Goal: Use online tool/utility: Utilize a website feature to perform a specific function

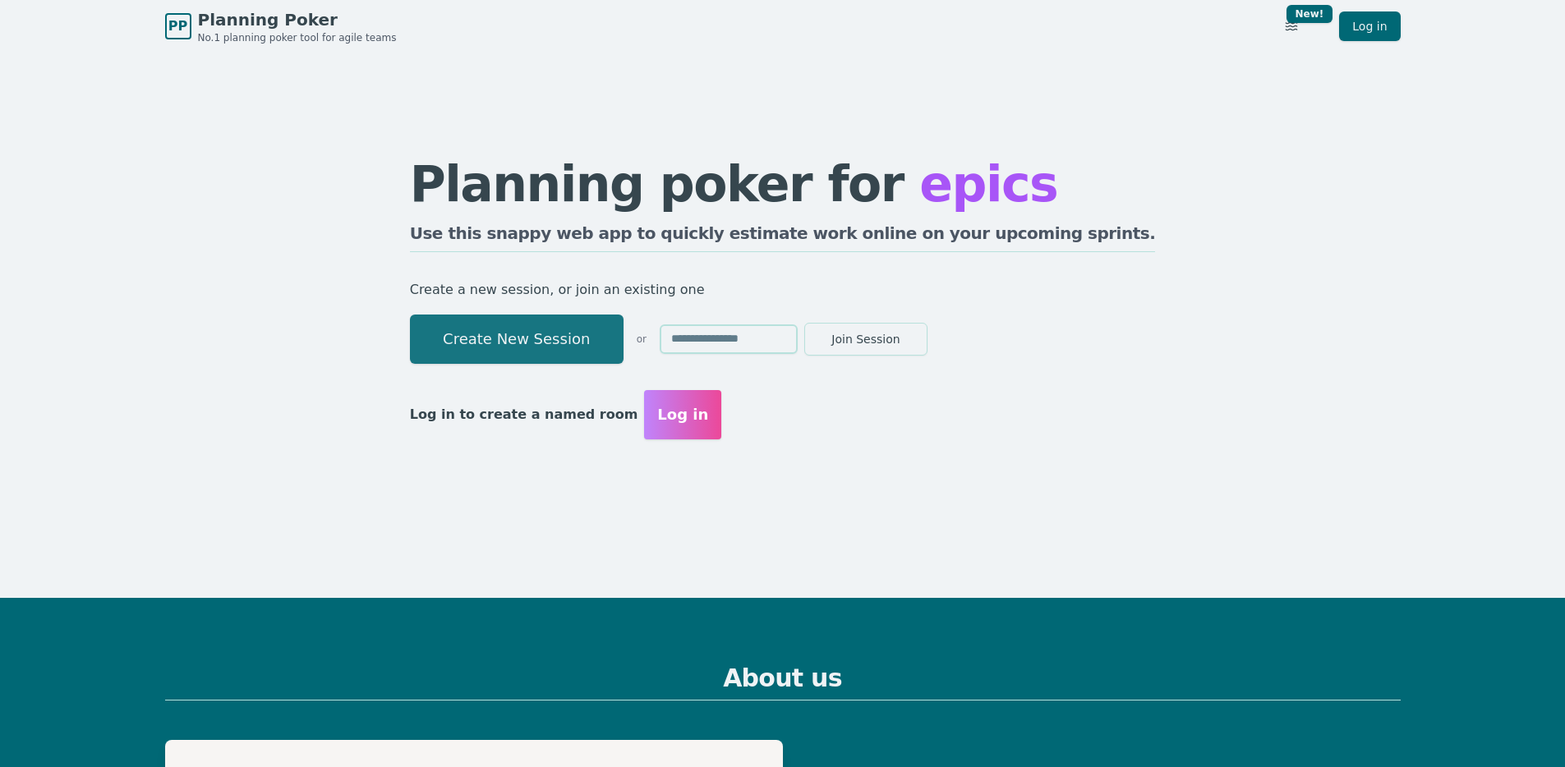
click at [615, 342] on button "Create New Session" at bounding box center [517, 339] width 214 height 49
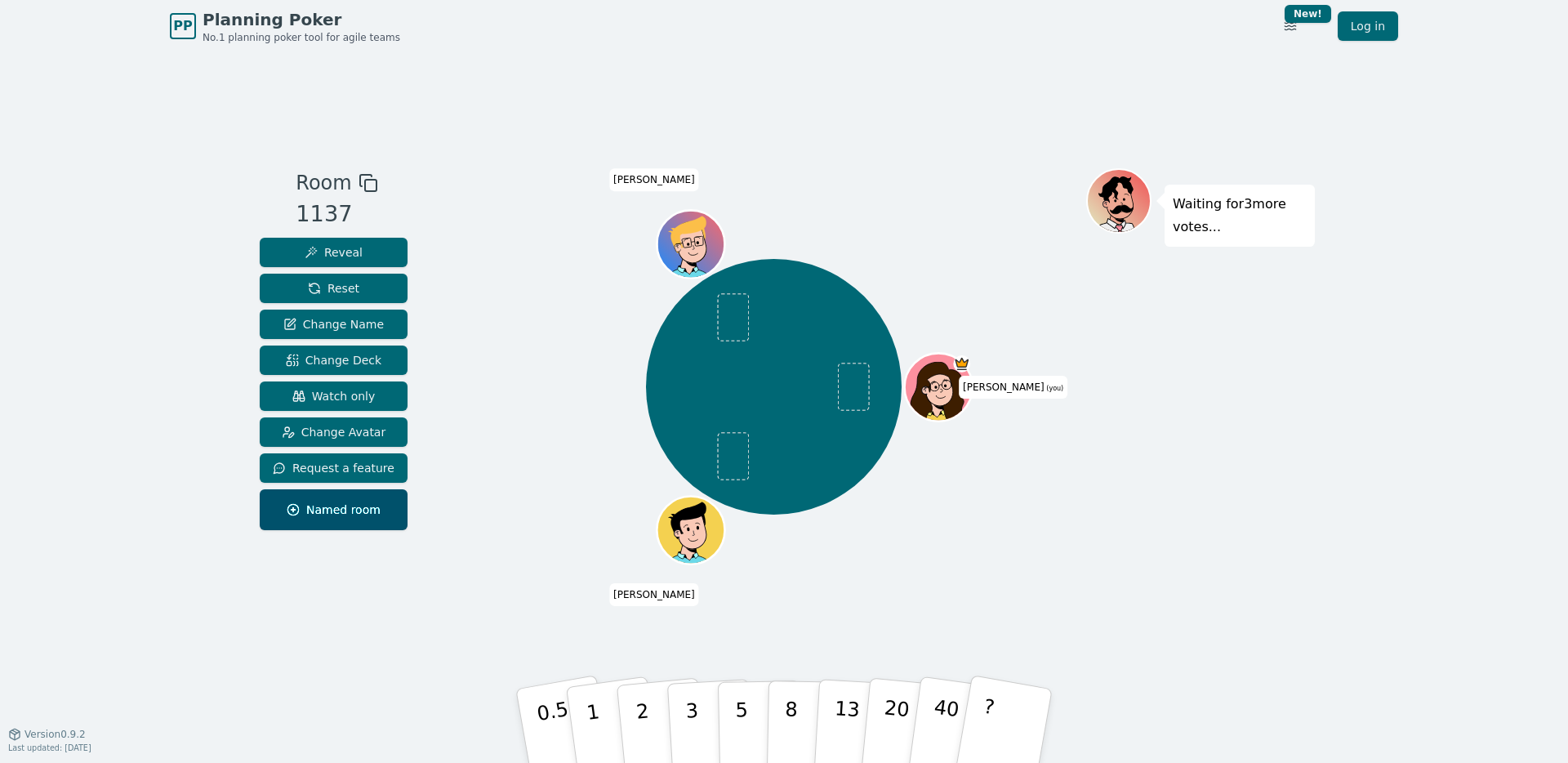
click at [687, 204] on div "[PERSON_NAME] (you) [PERSON_NAME]" at bounding box center [774, 387] width 624 height 378
click at [348, 366] on span "Change Deck" at bounding box center [334, 360] width 95 height 16
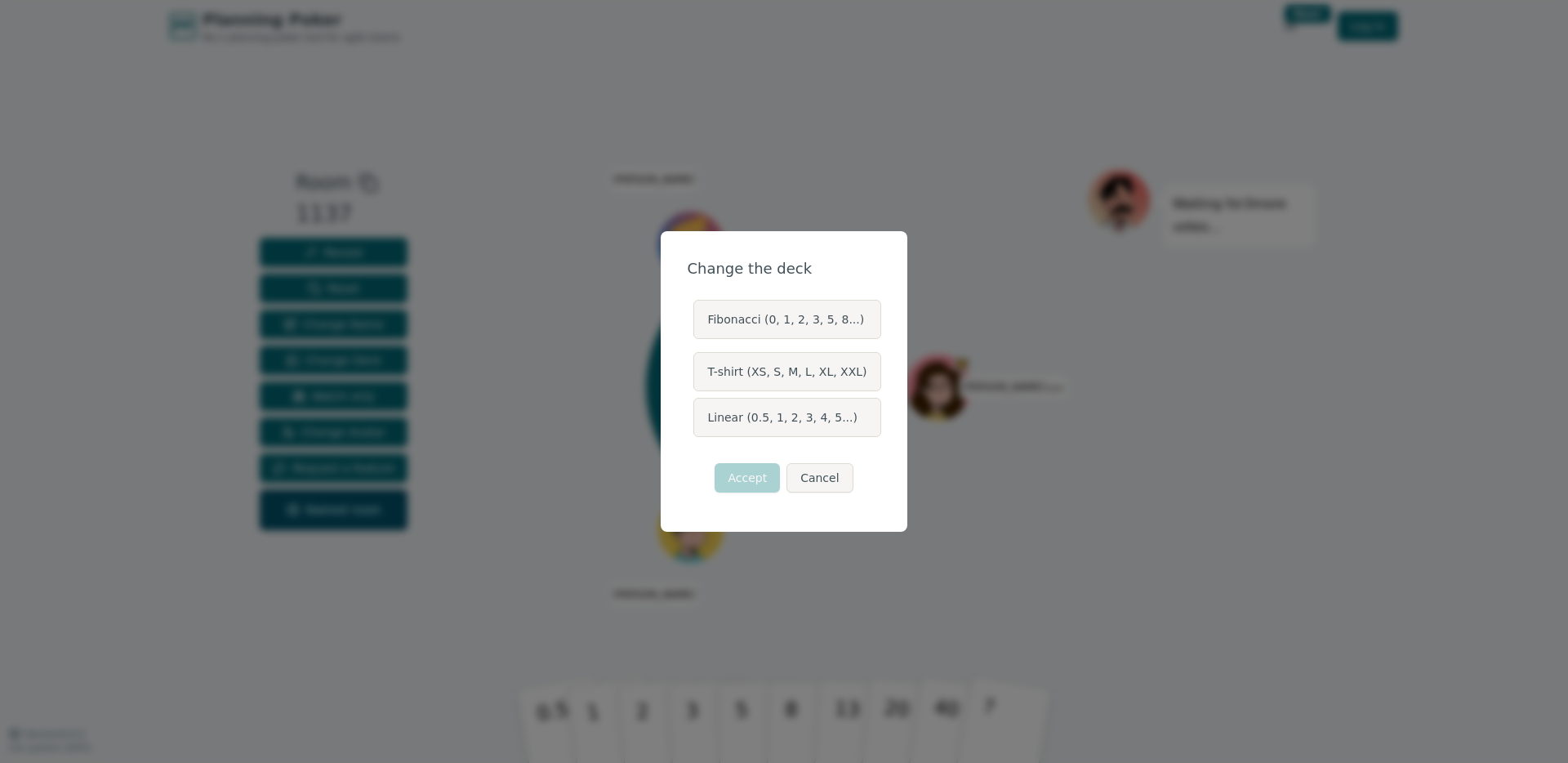
click at [763, 410] on label "Linear (0.5, 1, 2, 3, 4, 5...)" at bounding box center [786, 417] width 187 height 39
click at [699, 411] on button "Linear (0.5, 1, 2, 3, 4, 5...)" at bounding box center [692, 417] width 13 height 13
click at [747, 487] on button "Accept" at bounding box center [748, 478] width 66 height 30
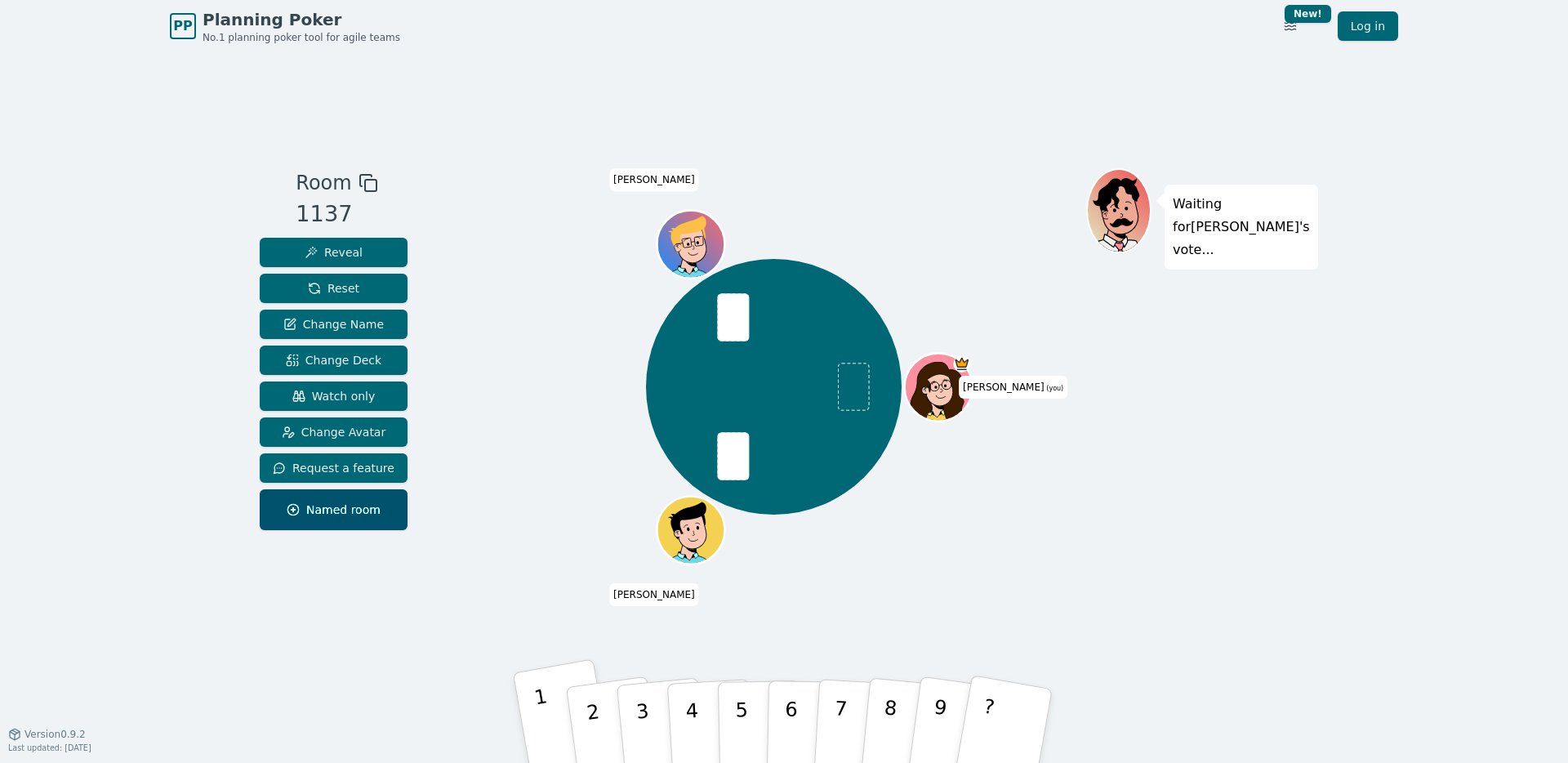
click at [548, 721] on button "1" at bounding box center [564, 726] width 102 height 135
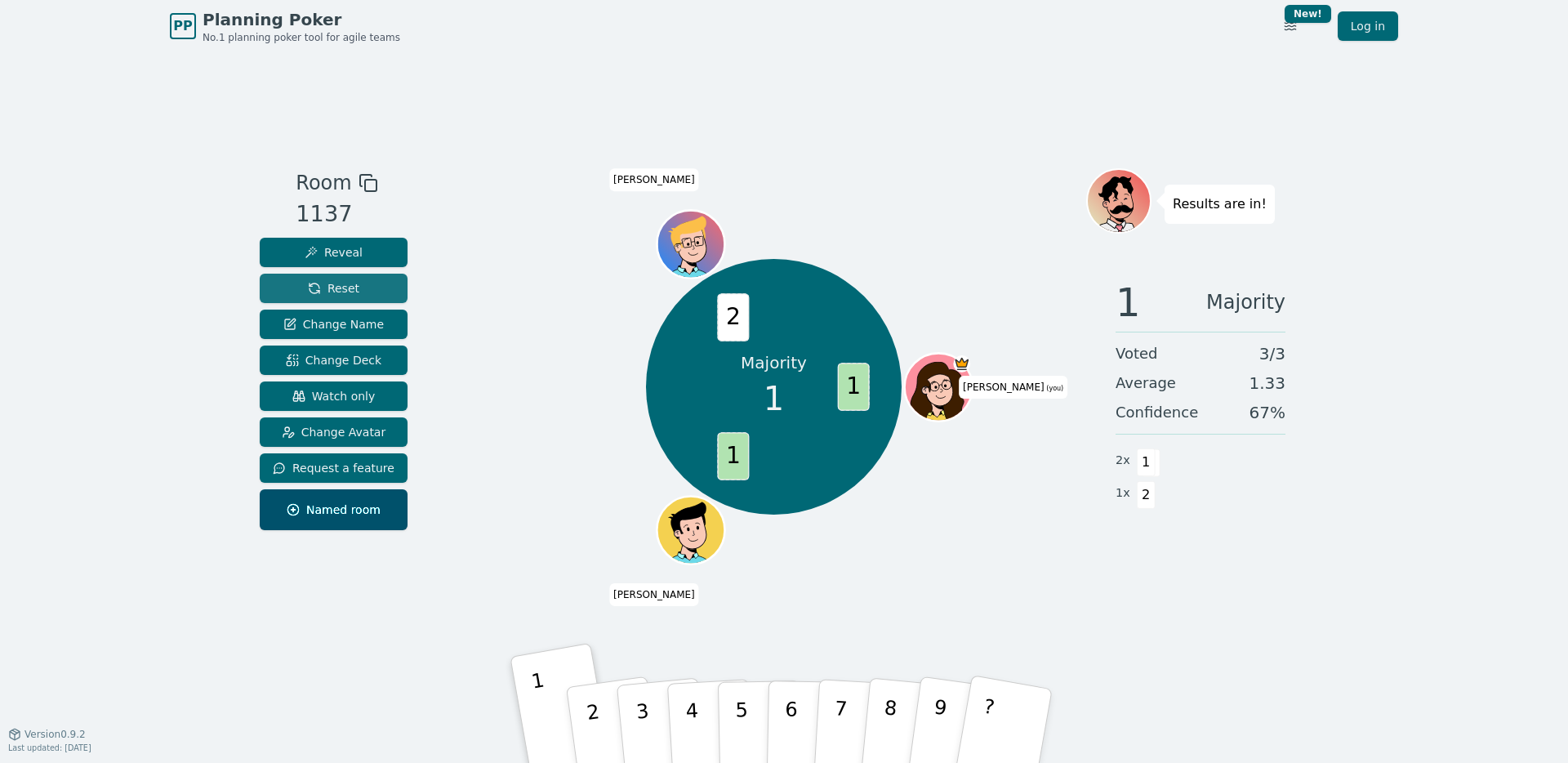
click at [352, 291] on span "Reset" at bounding box center [334, 288] width 52 height 16
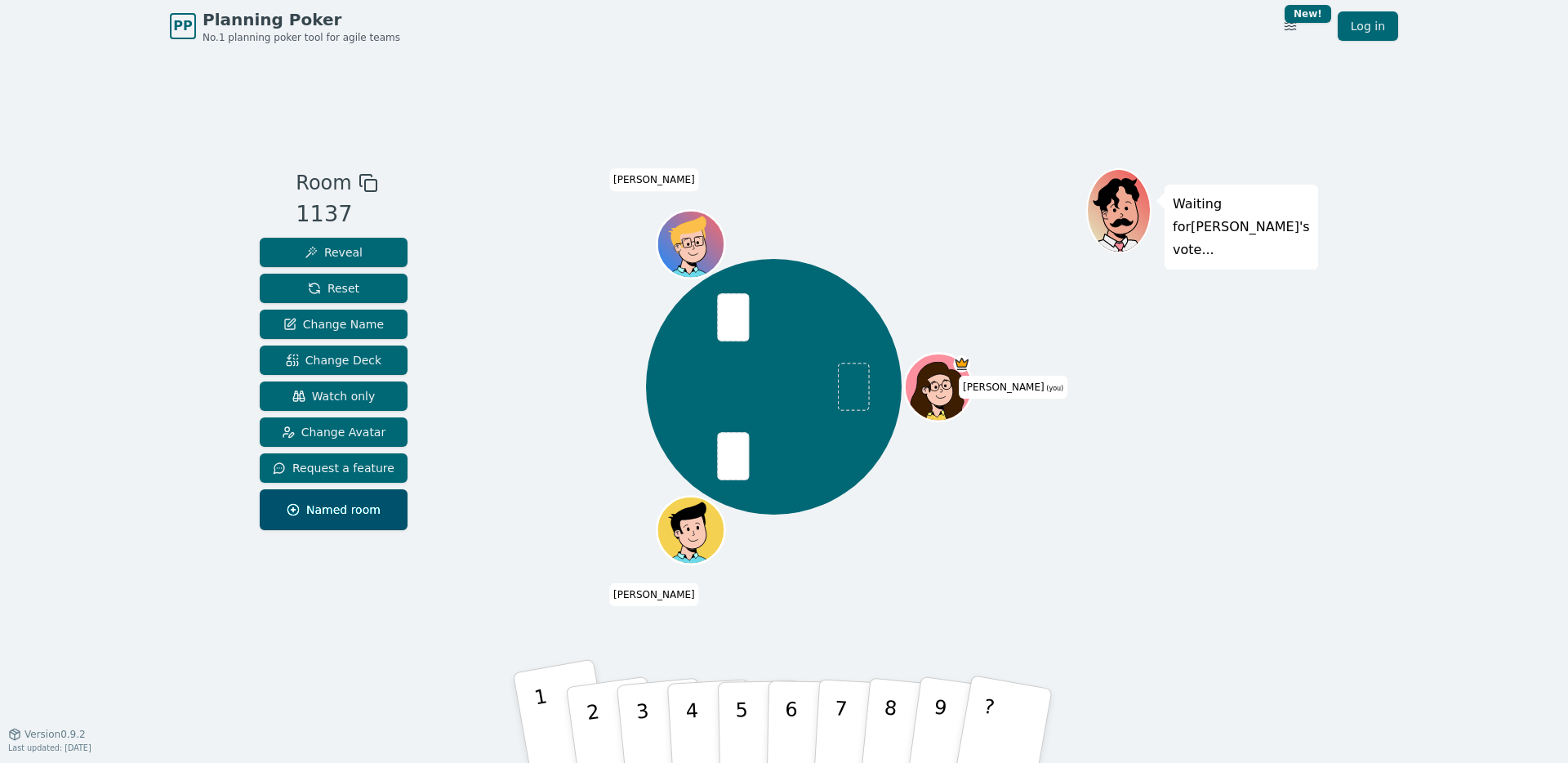
click at [530, 732] on button "1" at bounding box center [564, 726] width 102 height 135
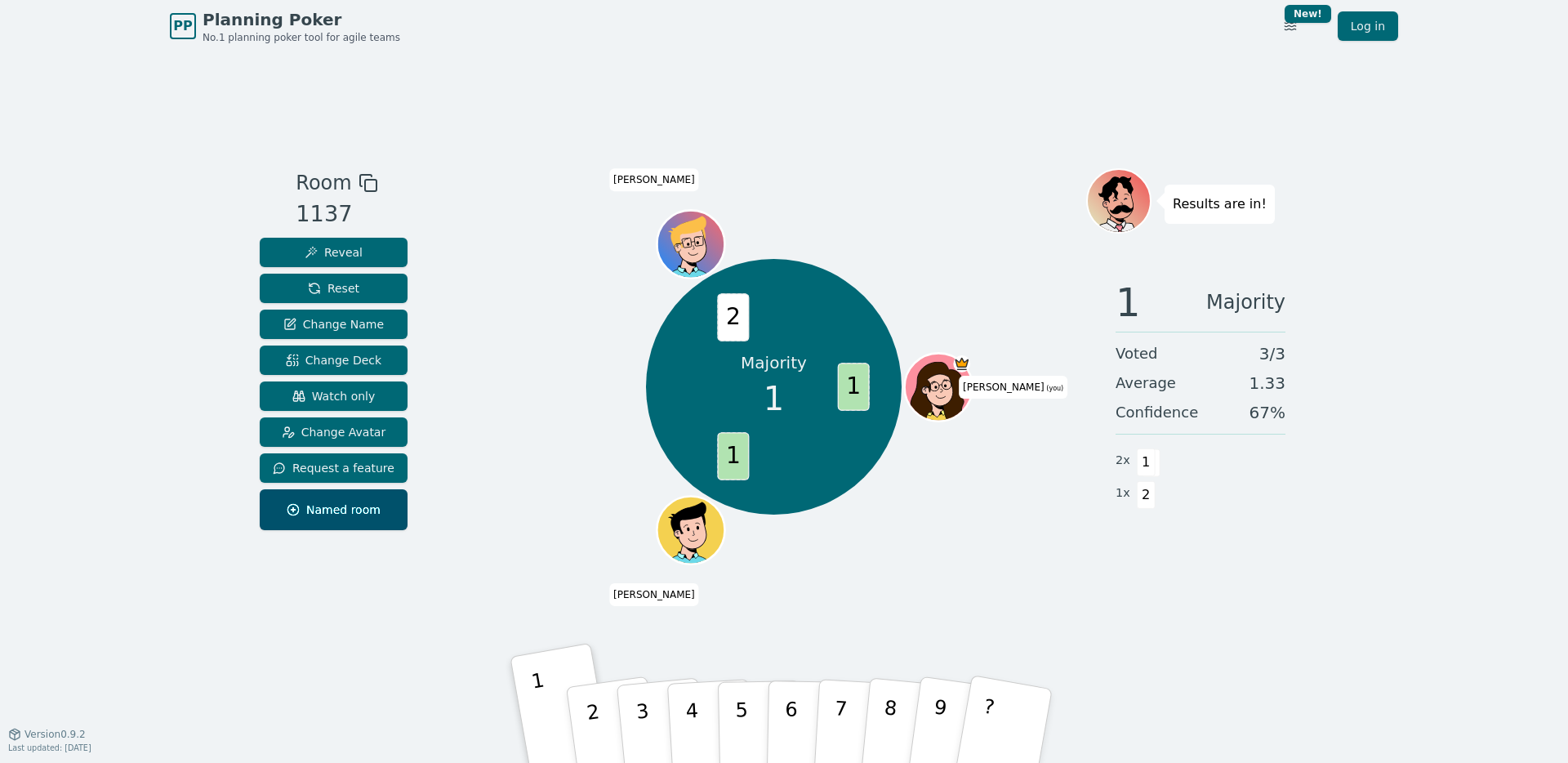
click at [730, 321] on span "2" at bounding box center [734, 317] width 32 height 48
click at [875, 279] on div "Majority 1 1 1 2 [PERSON_NAME] (you) [PERSON_NAME]" at bounding box center [774, 386] width 256 height 256
drag, startPoint x: 847, startPoint y: 578, endPoint x: 819, endPoint y: 592, distance: 31.3
click at [847, 578] on div "Majority 1 1 1 2 [PERSON_NAME] (you) [PERSON_NAME]" at bounding box center [774, 393] width 624 height 450
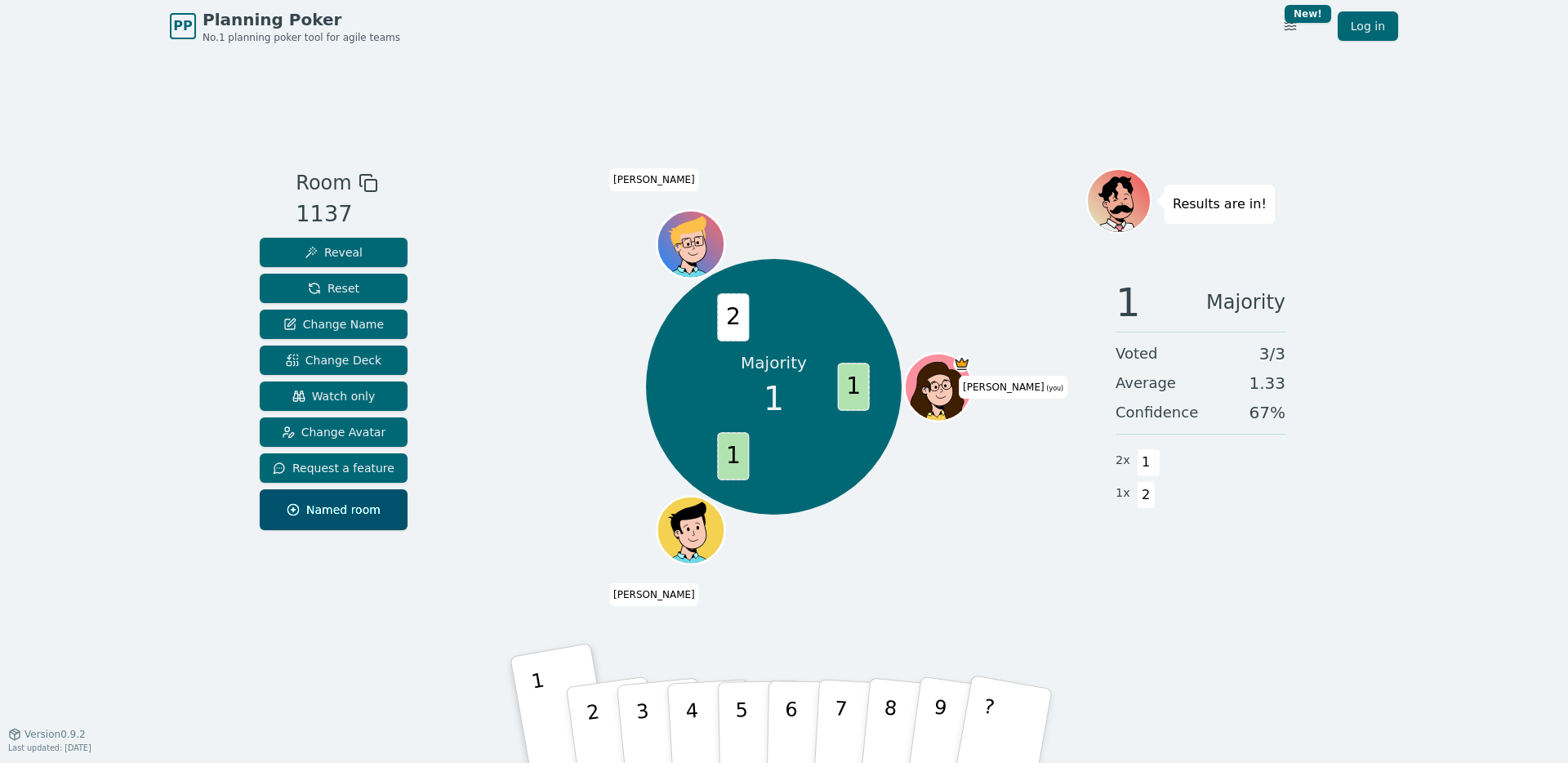
click at [1001, 616] on div "Majority 1 1 1 2 [PERSON_NAME] (you) [PERSON_NAME]" at bounding box center [774, 393] width 624 height 450
click at [357, 291] on button "Reset" at bounding box center [333, 288] width 148 height 30
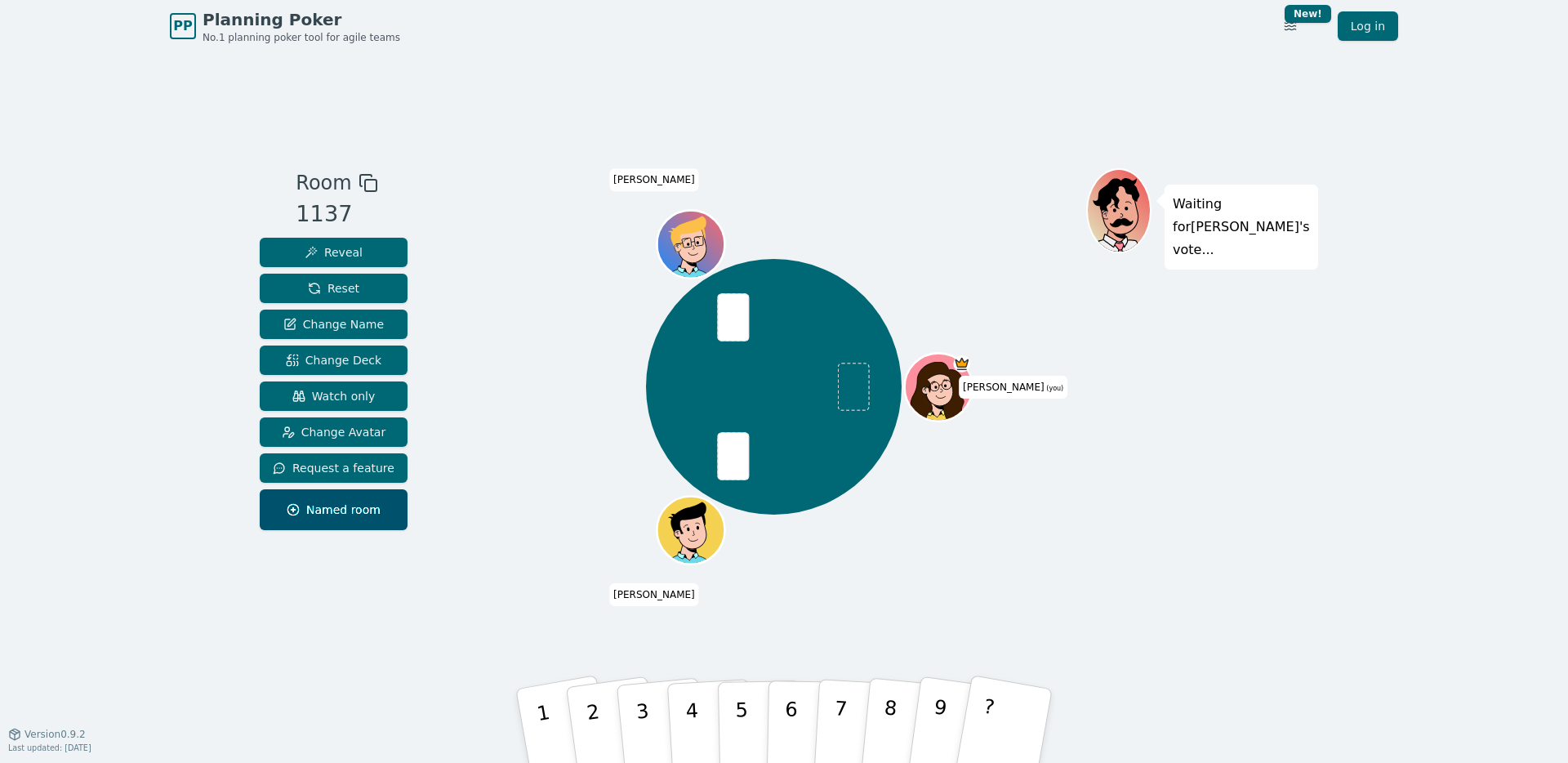
click at [479, 279] on div "[PERSON_NAME] (you) [PERSON_NAME]" at bounding box center [774, 387] width 624 height 378
click at [593, 732] on p "2" at bounding box center [596, 729] width 25 height 90
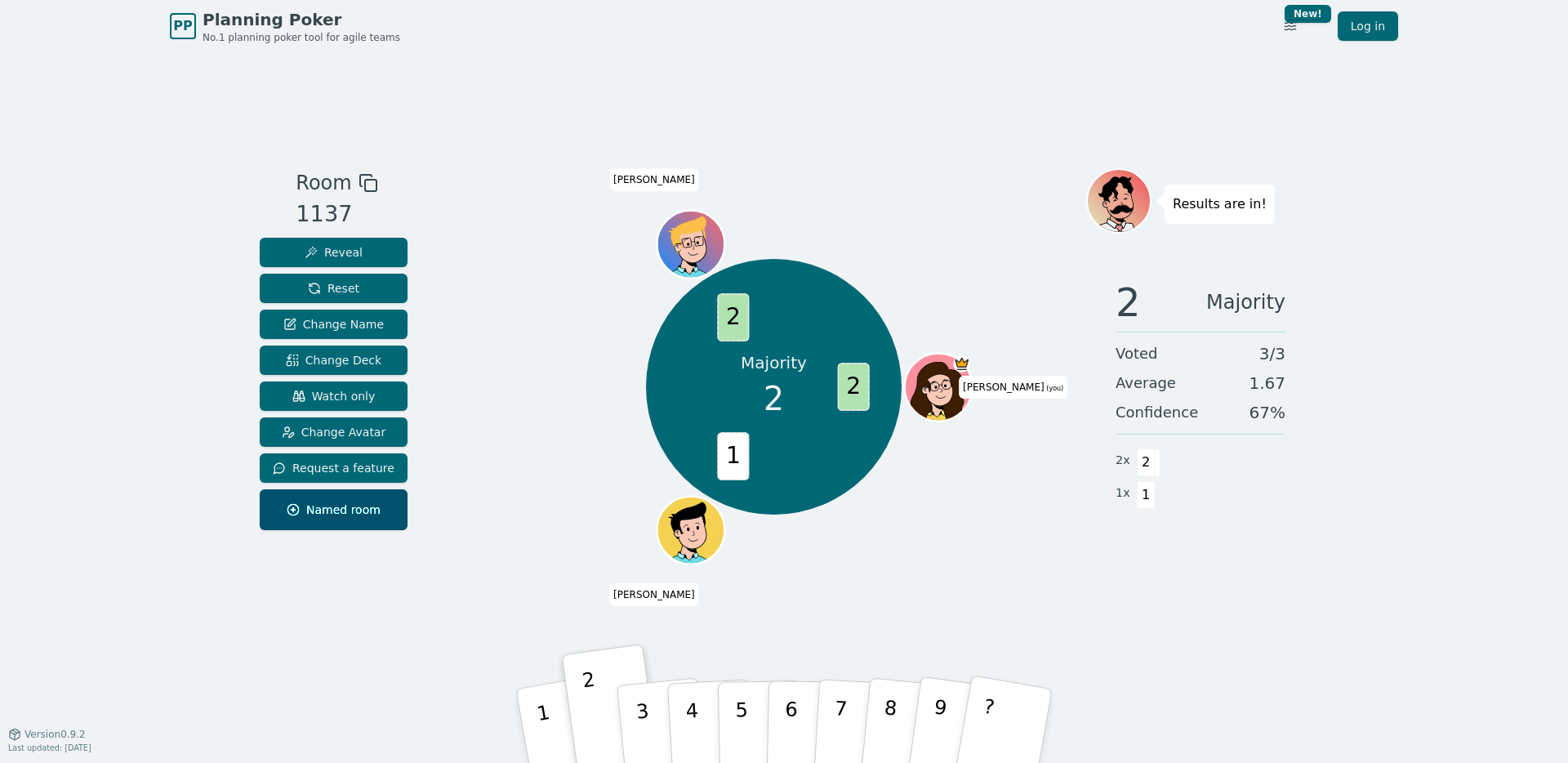
click at [649, 176] on span "[PERSON_NAME]" at bounding box center [654, 179] width 89 height 23
click at [1073, 81] on div "Room 1137 Reveal Reset Change Name Change Deck Watch only Change Avatar Request…" at bounding box center [784, 393] width 1062 height 681
click at [363, 299] on button "Reset" at bounding box center [333, 288] width 148 height 30
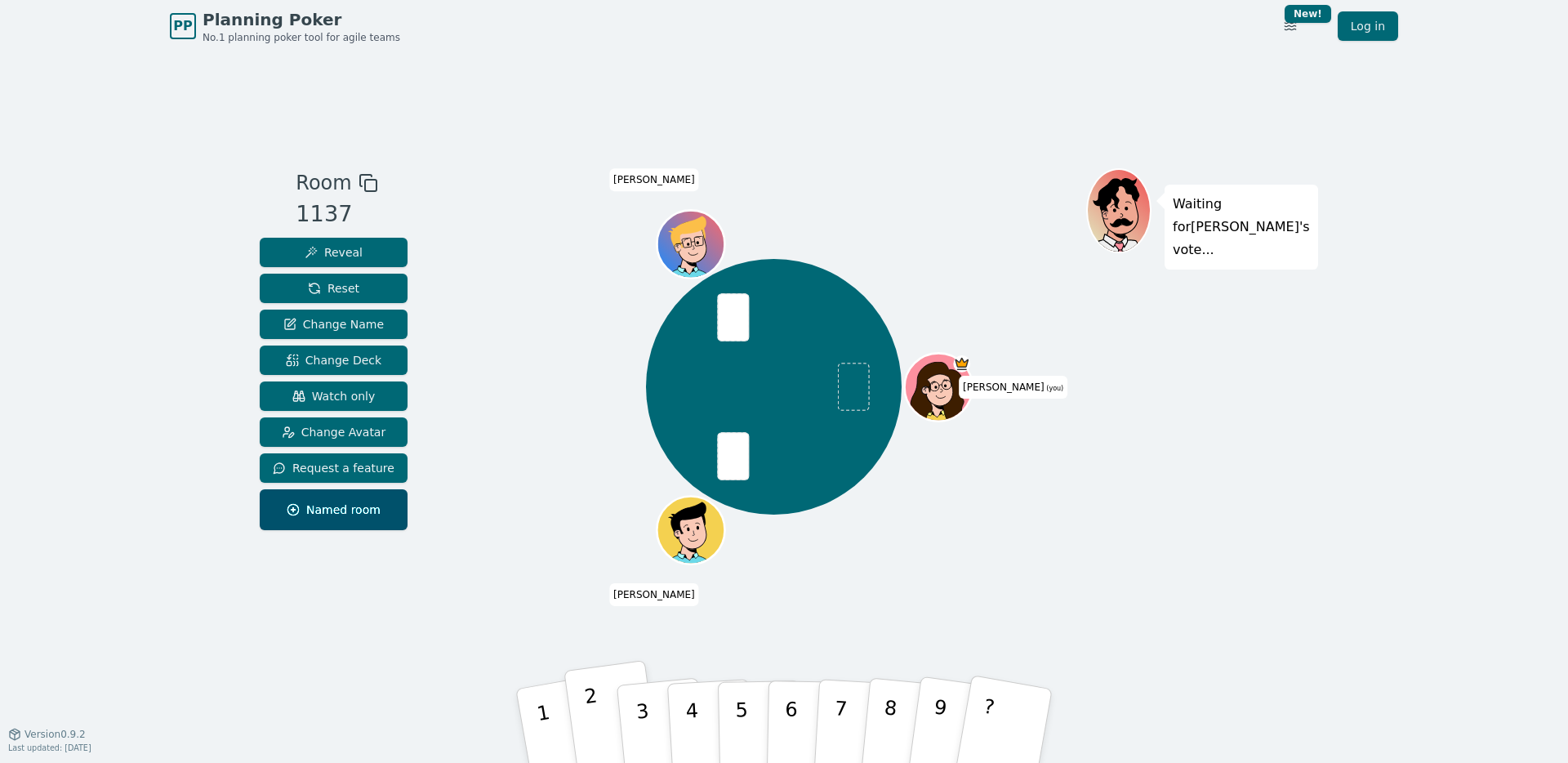
click at [615, 737] on button "2" at bounding box center [612, 726] width 97 height 132
